Goal: Task Accomplishment & Management: Use online tool/utility

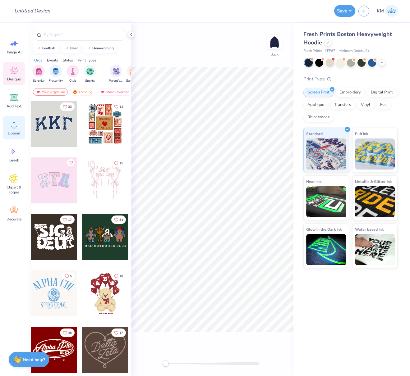
click at [11, 131] on span "Upload" at bounding box center [14, 133] width 12 height 5
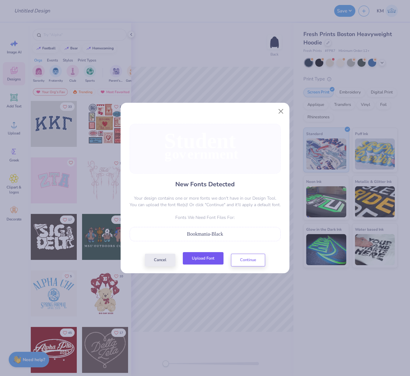
click at [208, 257] on button "Upload Font" at bounding box center [203, 258] width 41 height 13
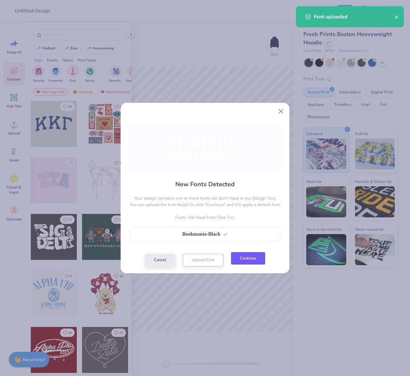
click at [255, 258] on button "Continue" at bounding box center [248, 258] width 34 height 13
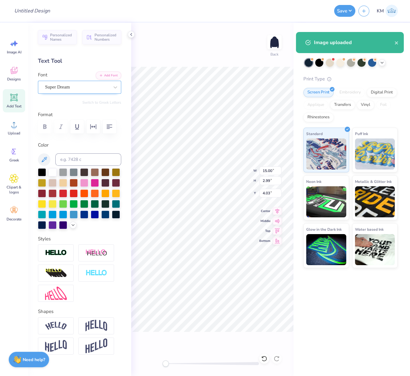
click at [61, 85] on div "Super Dream" at bounding box center [76, 87] width 65 height 10
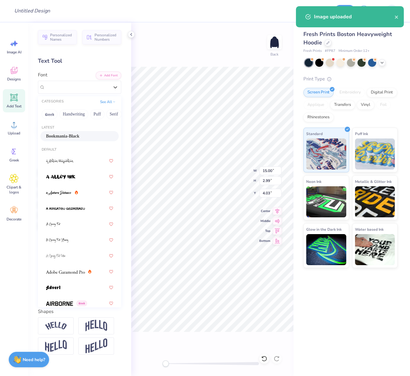
drag, startPoint x: 67, startPoint y: 136, endPoint x: 79, endPoint y: 138, distance: 11.8
click at [68, 136] on span "Bookmania-Black" at bounding box center [62, 136] width 33 height 7
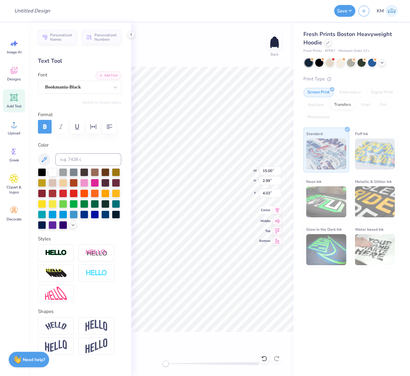
click at [279, 210] on icon at bounding box center [277, 210] width 9 height 7
click at [83, 89] on div "Super Dream" at bounding box center [76, 87] width 65 height 10
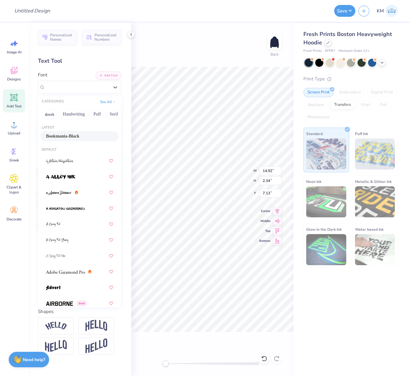
click at [69, 135] on span "Bookmania-Black" at bounding box center [62, 136] width 33 height 7
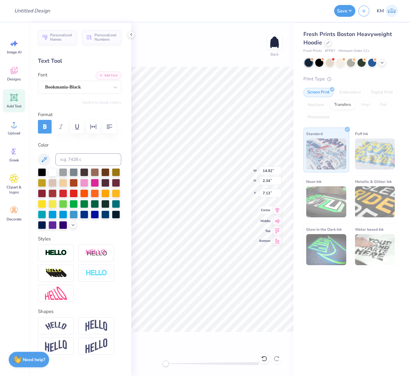
drag, startPoint x: 278, startPoint y: 211, endPoint x: 269, endPoint y: 212, distance: 9.1
click at [278, 211] on icon at bounding box center [277, 210] width 9 height 7
type input "15.34"
type input "2.97"
type input "4.34"
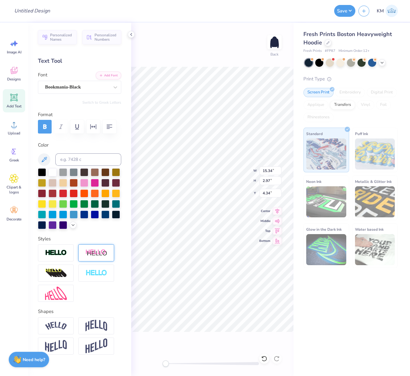
click at [100, 257] on img at bounding box center [96, 253] width 22 height 8
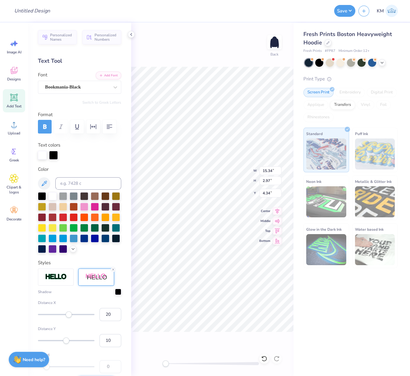
click at [113, 272] on icon at bounding box center [113, 270] width 4 height 4
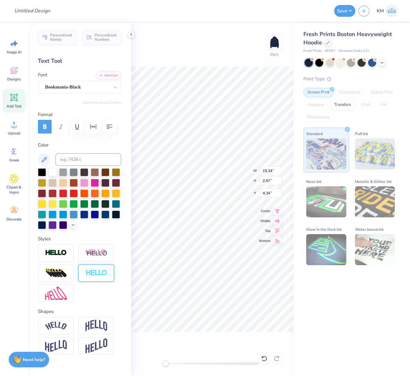
click at [98, 277] on img at bounding box center [96, 273] width 22 height 7
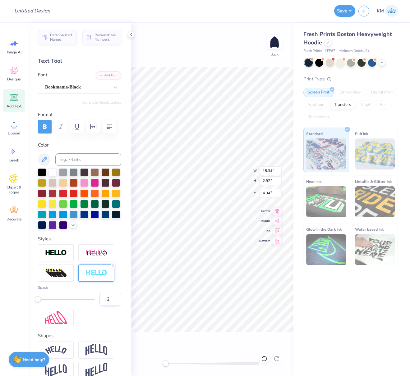
click at [112, 306] on input "2" at bounding box center [110, 299] width 22 height 13
type input "3"
click at [111, 306] on input "3" at bounding box center [110, 299] width 22 height 13
click at [84, 326] on div "Space 3" at bounding box center [79, 286] width 83 height 82
drag, startPoint x: 279, startPoint y: 209, endPoint x: 274, endPoint y: 210, distance: 4.7
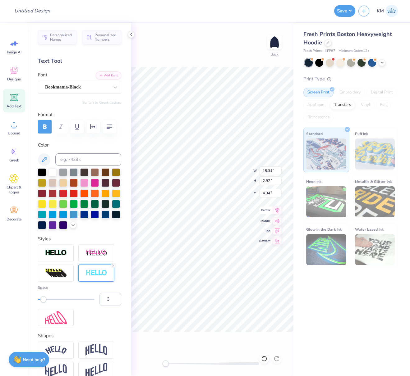
click at [278, 210] on icon at bounding box center [277, 210] width 9 height 7
click at [256, 169] on div "Back W 15.40 15.40 " H 5.43 5.43 " Y 4.31 4.31 " Center Middle Top Bottom" at bounding box center [212, 200] width 162 height 354
click at [234, 273] on li "Group" at bounding box center [241, 275] width 49 height 12
click at [259, 169] on div "Back W 15.40 15.40 " H 5.43 5.43 " Y 4.31 4.31 " Center Middle Top Bottom" at bounding box center [212, 200] width 162 height 354
drag, startPoint x: 275, startPoint y: 170, endPoint x: 260, endPoint y: 173, distance: 15.5
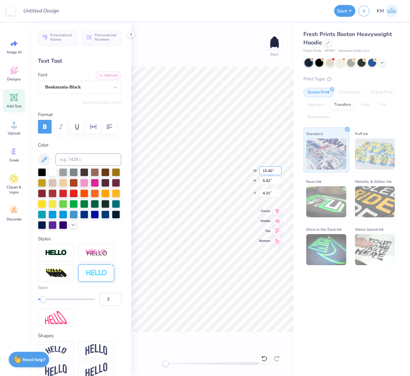
click at [261, 170] on input "15.40" at bounding box center [270, 171] width 22 height 9
type input "5"
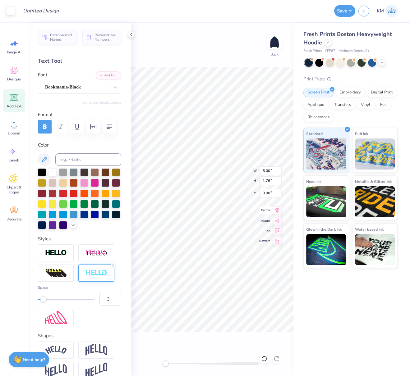
click at [280, 212] on icon at bounding box center [277, 210] width 9 height 7
click at [223, 181] on div "Back W 5.00 5.00 " H 1.76 1.76 " Y 3.00 3.00 " Center Middle Top Bottom" at bounding box center [212, 200] width 162 height 354
click at [278, 210] on icon at bounding box center [277, 210] width 9 height 7
drag, startPoint x: 278, startPoint y: 209, endPoint x: 275, endPoint y: 213, distance: 4.5
click at [278, 210] on icon at bounding box center [277, 210] width 9 height 7
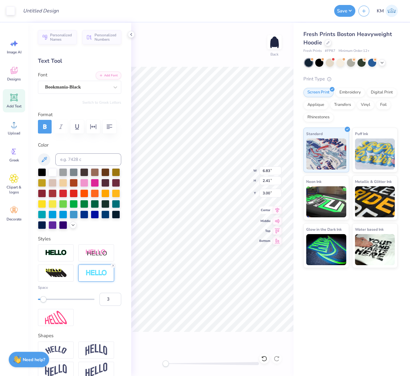
click at [278, 209] on icon at bounding box center [277, 210] width 9 height 7
click at [44, 13] on input "Design Title" at bounding box center [33, 11] width 30 height 12
paste input "FPS240135"
type input "FPS240135"
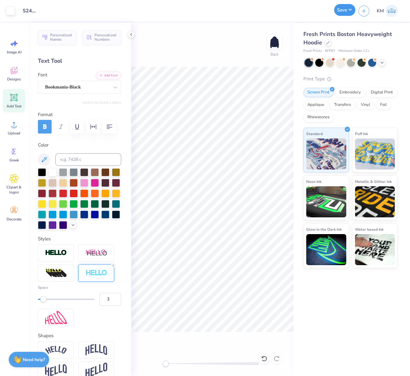
scroll to position [0, 0]
click at [348, 10] on button "Save" at bounding box center [344, 10] width 21 height 12
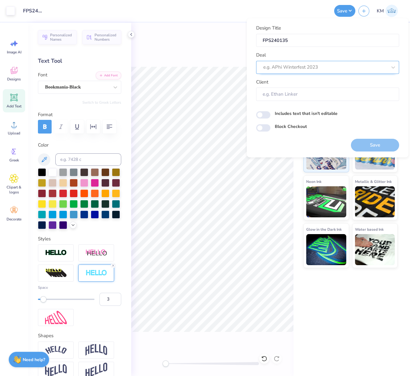
click at [307, 66] on div at bounding box center [325, 67] width 124 height 8
click at [318, 84] on div "Design Tool Gallery" at bounding box center [328, 84] width 138 height 10
type input "design tool gall"
type input "Design Tool Gallery User"
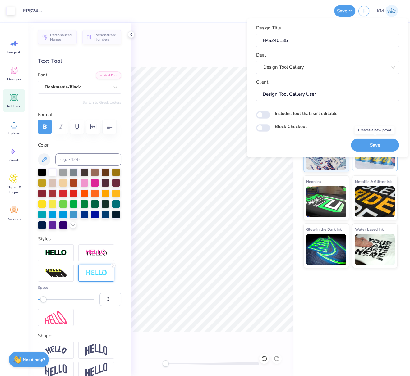
drag, startPoint x: 382, startPoint y: 148, endPoint x: 376, endPoint y: 158, distance: 11.5
click at [382, 148] on button "Save" at bounding box center [375, 145] width 48 height 13
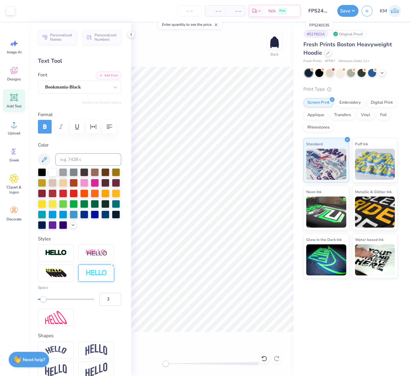
click at [311, 11] on input "FPS240135" at bounding box center [319, 11] width 30 height 12
drag, startPoint x: 312, startPoint y: 11, endPoint x: 316, endPoint y: 10, distance: 4.1
click at [324, 11] on input "FPS240135" at bounding box center [319, 11] width 30 height 12
drag, startPoint x: 312, startPoint y: 11, endPoint x: 325, endPoint y: 11, distance: 13.7
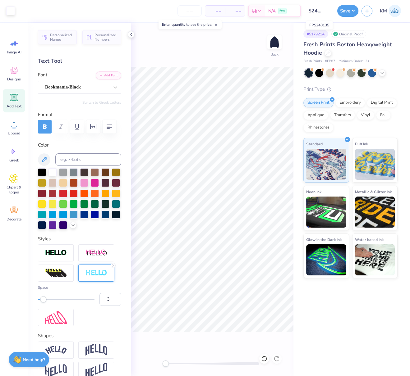
click at [333, 11] on input "FPS240135" at bounding box center [319, 11] width 30 height 12
